Goal: Download file/media

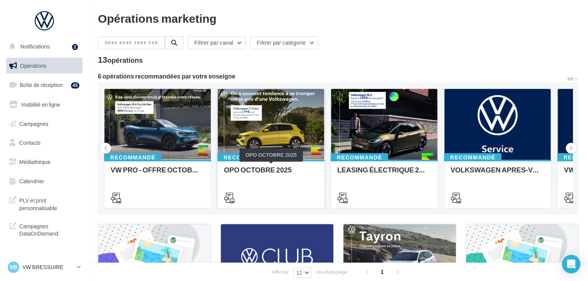
drag, startPoint x: 283, startPoint y: 187, endPoint x: 282, endPoint y: 191, distance: 3.9
click at [283, 187] on div at bounding box center [271, 197] width 106 height 22
click at [291, 123] on div at bounding box center [271, 125] width 106 height 72
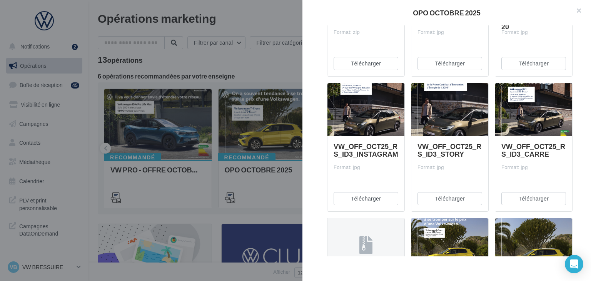
scroll to position [231, 0]
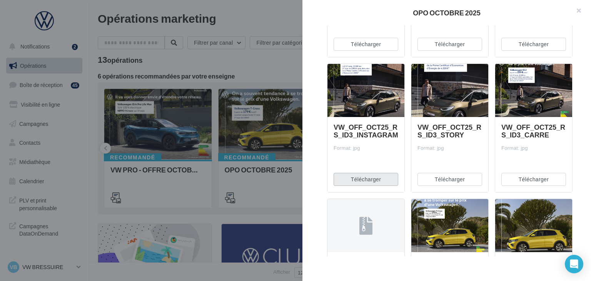
click at [379, 178] on button "Télécharger" at bounding box center [366, 179] width 65 height 13
click at [506, 179] on button "Télécharger" at bounding box center [534, 179] width 65 height 13
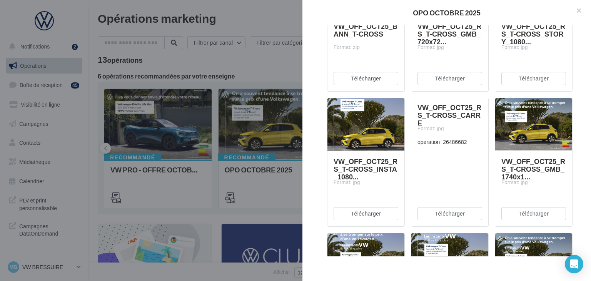
scroll to position [501, 0]
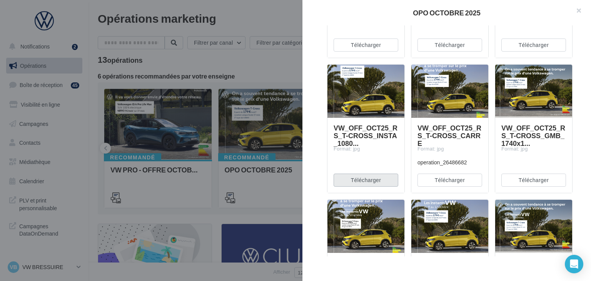
click at [369, 177] on button "Télécharger" at bounding box center [366, 180] width 65 height 13
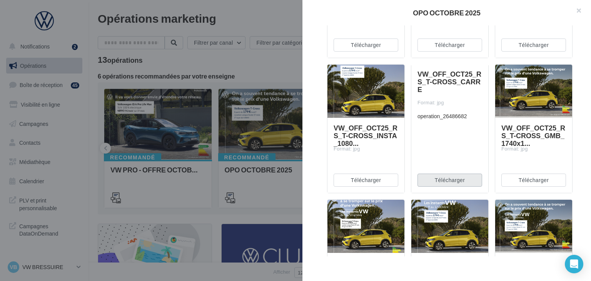
click at [450, 181] on button "Télécharger" at bounding box center [450, 180] width 65 height 13
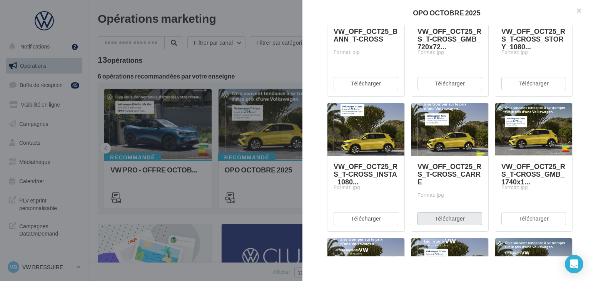
scroll to position [616, 0]
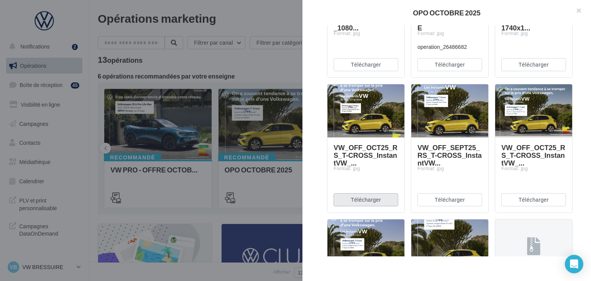
click at [366, 198] on button "Télécharger" at bounding box center [366, 199] width 65 height 13
click at [443, 200] on button "Télécharger" at bounding box center [450, 199] width 65 height 13
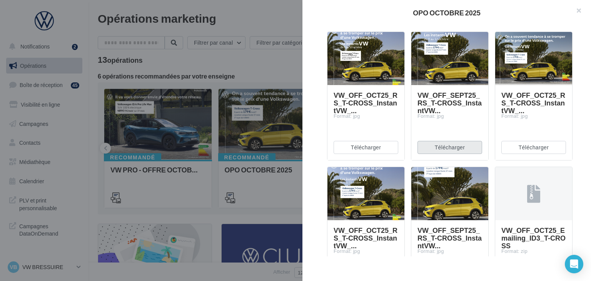
scroll to position [770, 0]
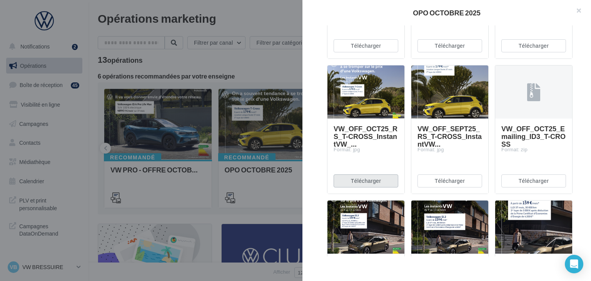
click at [365, 179] on button "Télécharger" at bounding box center [366, 180] width 65 height 13
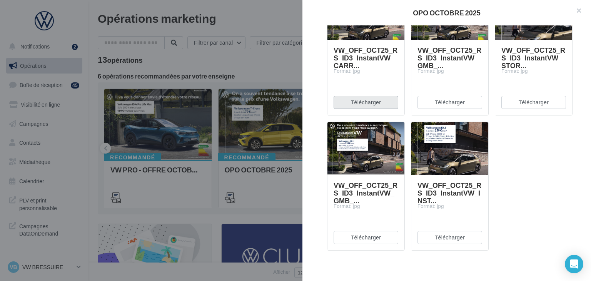
scroll to position [990, 0]
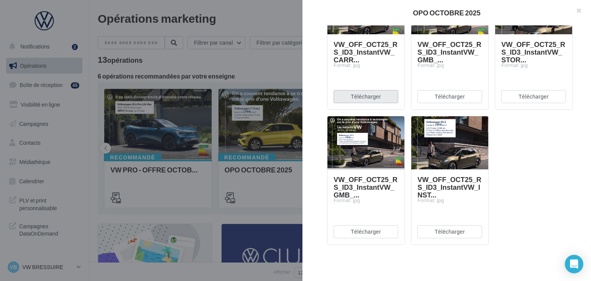
click at [358, 95] on button "Télécharger" at bounding box center [366, 96] width 65 height 13
click at [429, 236] on button "Télécharger" at bounding box center [450, 231] width 65 height 13
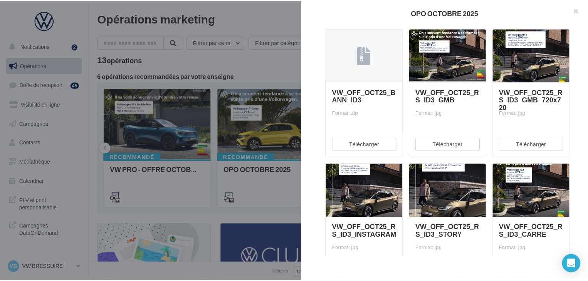
scroll to position [66, 0]
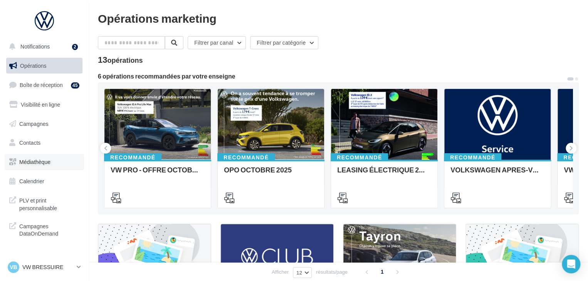
click at [39, 159] on span "Médiathèque" at bounding box center [34, 162] width 31 height 7
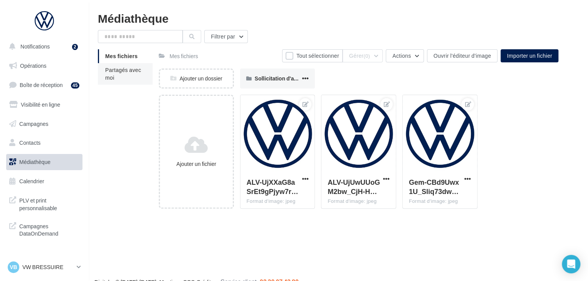
click at [117, 75] on li "Partagés avec moi" at bounding box center [125, 74] width 55 height 22
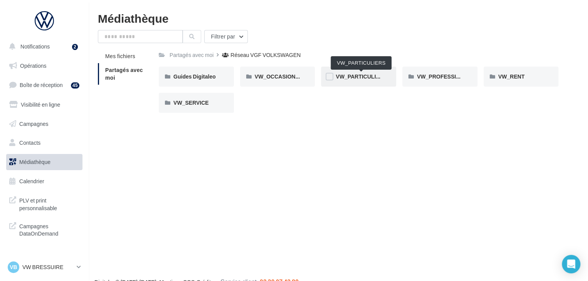
click at [351, 76] on span "VW_PARTICULIERS" at bounding box center [360, 76] width 51 height 7
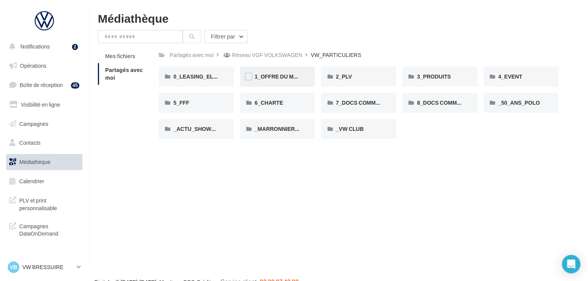
click at [279, 74] on span "1_OFFRE DU MOIS" at bounding box center [279, 76] width 48 height 7
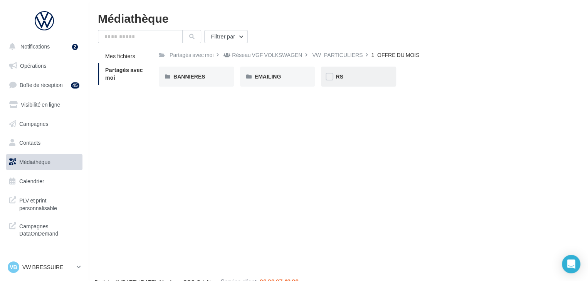
click at [358, 74] on div "RS" at bounding box center [358, 77] width 46 height 8
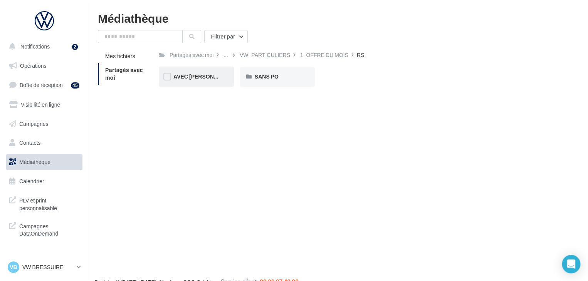
click at [206, 76] on div "AVEC [PERSON_NAME]" at bounding box center [196, 77] width 46 height 8
click at [303, 53] on div "RS" at bounding box center [301, 55] width 7 height 8
click at [299, 84] on div "SANS PO" at bounding box center [277, 77] width 75 height 20
drag, startPoint x: 308, startPoint y: 51, endPoint x: 305, endPoint y: 53, distance: 4.2
click at [308, 51] on div "RS" at bounding box center [304, 54] width 17 height 11
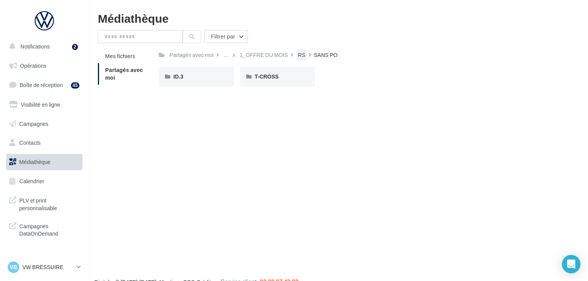
click at [301, 54] on div "RS" at bounding box center [301, 55] width 7 height 8
click at [122, 40] on input "text" at bounding box center [140, 36] width 85 height 13
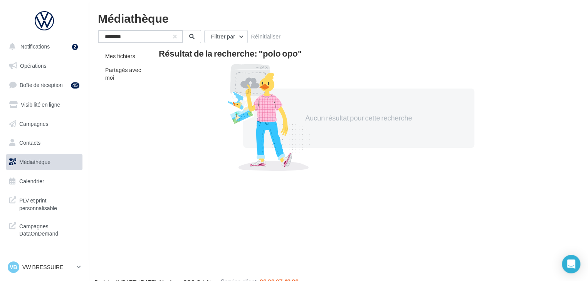
click at [124, 39] on input "********" at bounding box center [140, 36] width 85 height 13
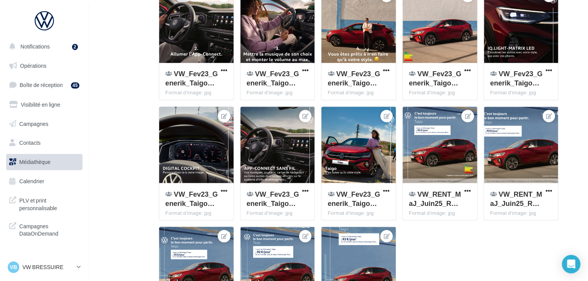
scroll to position [539, 0]
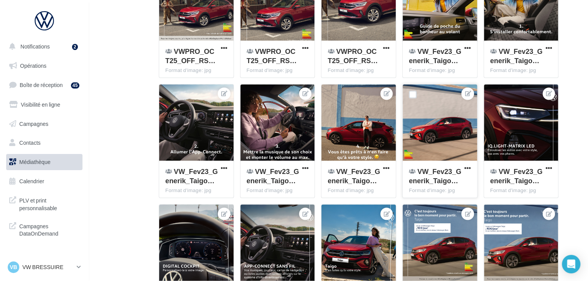
click at [430, 139] on div at bounding box center [439, 122] width 74 height 77
click at [465, 168] on span "button" at bounding box center [467, 168] width 7 height 7
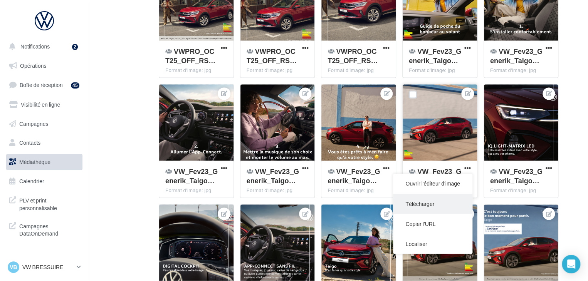
click at [441, 199] on button "Télécharger" at bounding box center [432, 204] width 79 height 20
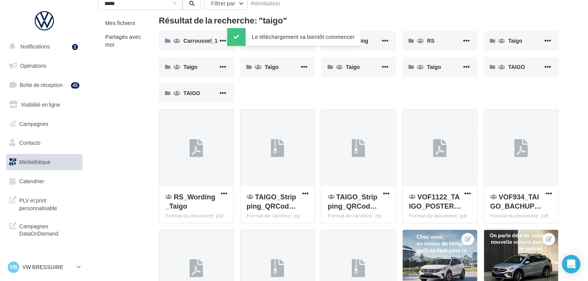
scroll to position [0, 0]
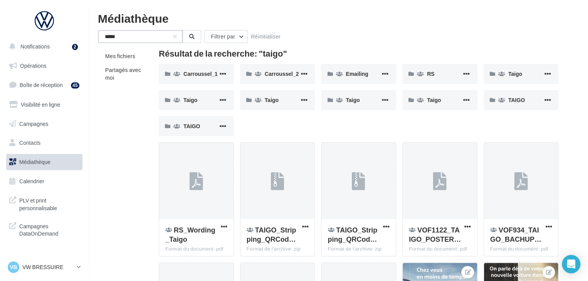
click at [150, 33] on input "*****" at bounding box center [140, 36] width 85 height 13
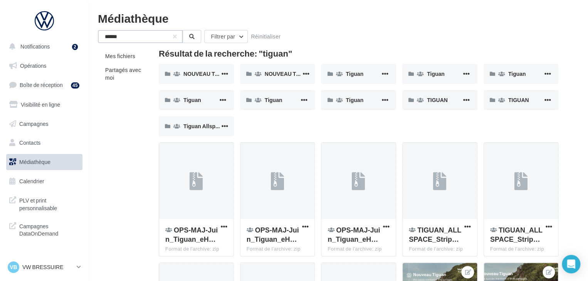
type input "******"
